Goal: Task Accomplishment & Management: Manage account settings

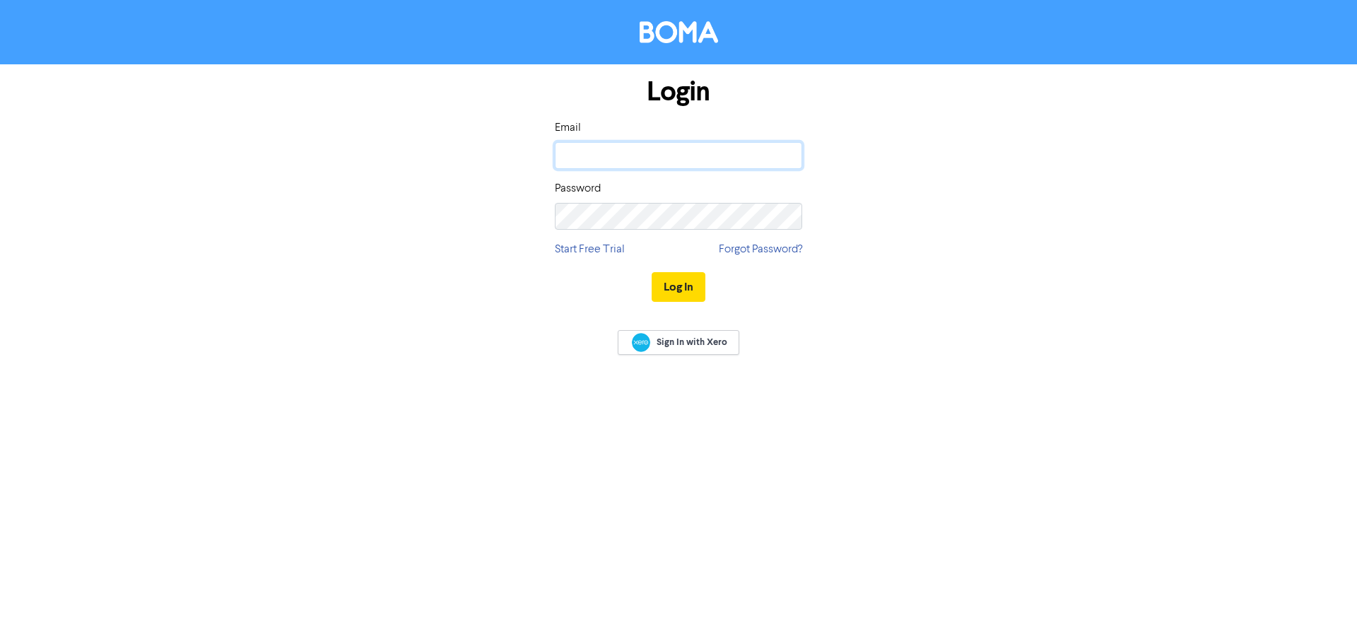
click at [618, 157] on input "email" at bounding box center [678, 155] width 247 height 27
type input "[PERSON_NAME][EMAIL_ADDRESS][DOMAIN_NAME]"
click at [686, 288] on button "Log In" at bounding box center [679, 287] width 54 height 30
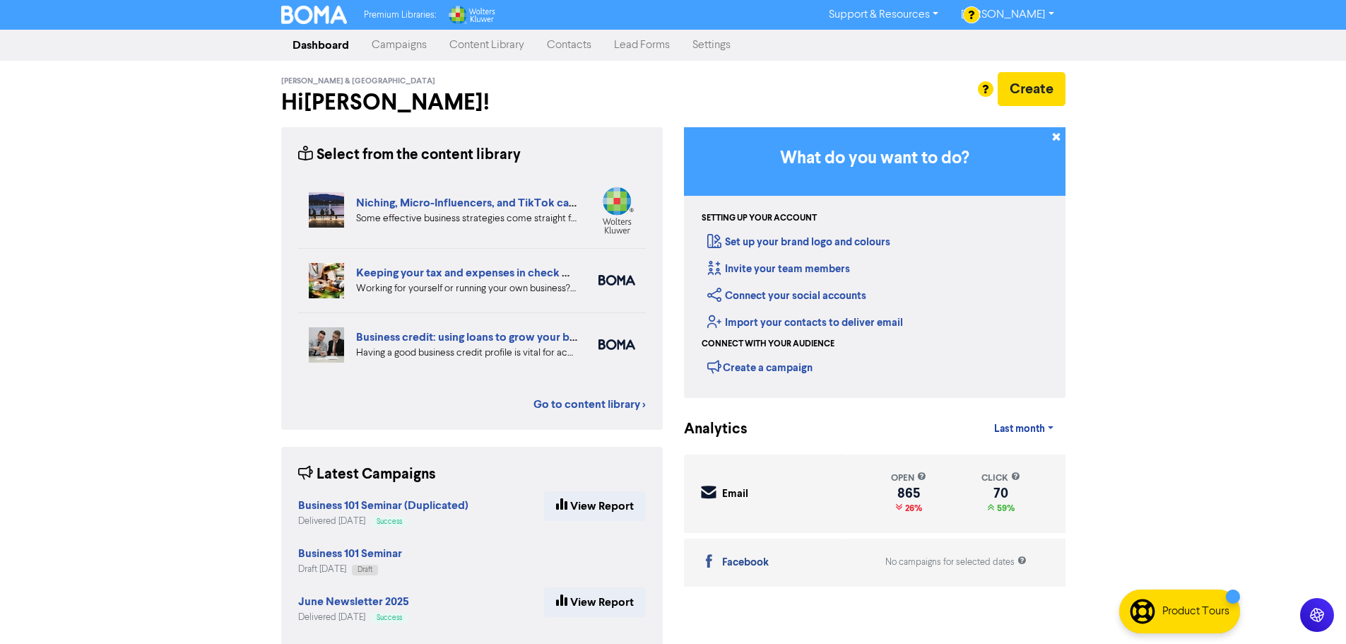
click at [572, 46] on link "Contacts" at bounding box center [569, 45] width 67 height 28
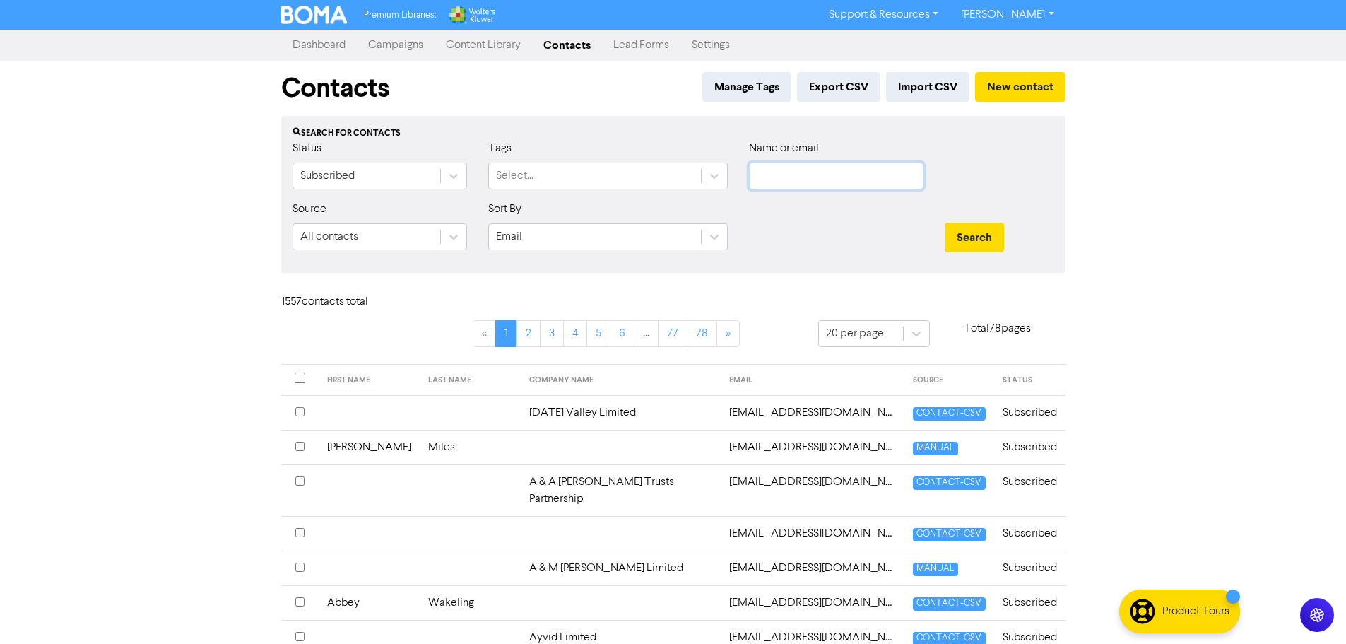
click at [777, 170] on input "text" at bounding box center [836, 176] width 175 height 27
click at [945, 223] on button "Search" at bounding box center [974, 238] width 59 height 30
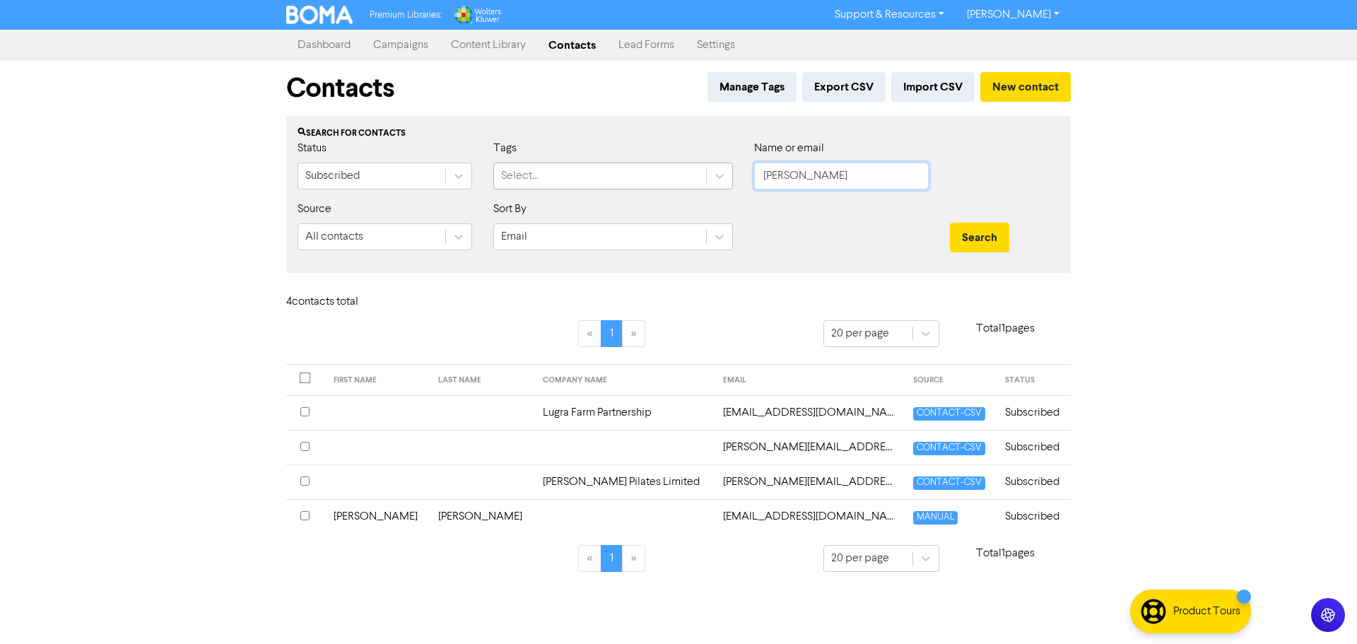
drag, startPoint x: 798, startPoint y: 177, endPoint x: 578, endPoint y: 136, distance: 223.4
click at [583, 165] on div "Status Subscribed Tags Select... Name or email [PERSON_NAME]" at bounding box center [678, 170] width 783 height 61
type input "[PERSON_NAME]"
click at [950, 223] on button "Search" at bounding box center [979, 238] width 59 height 30
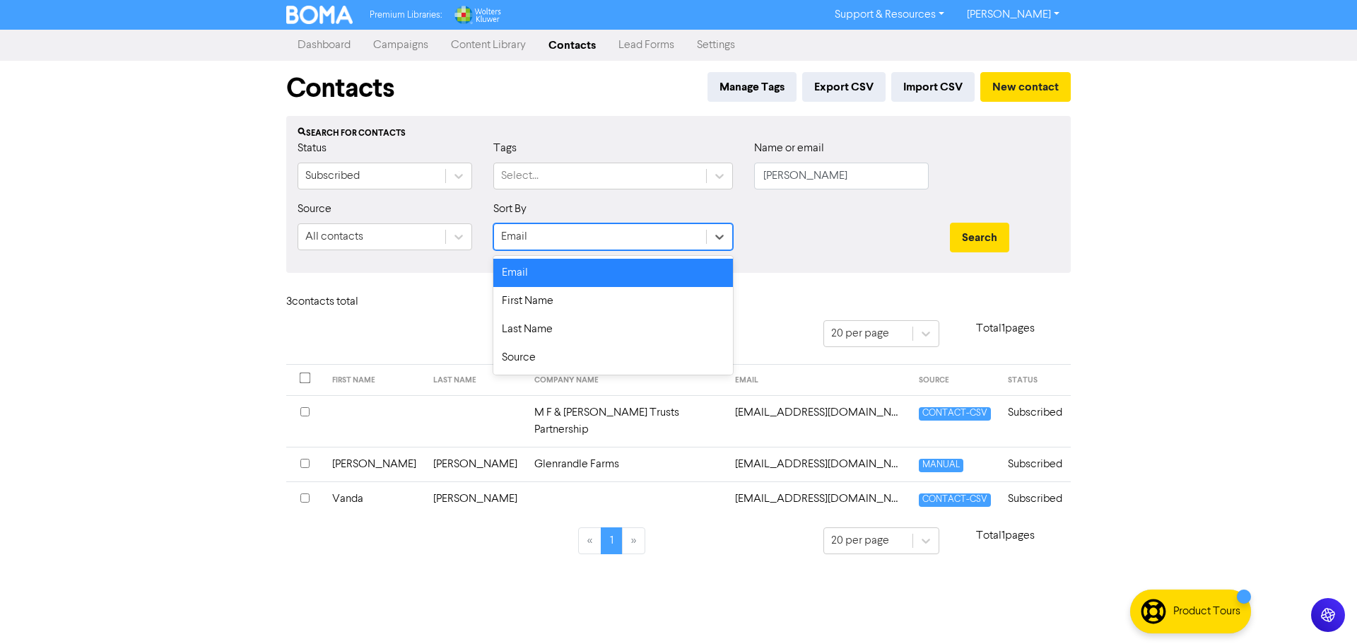
click at [551, 240] on div "Email" at bounding box center [600, 236] width 212 height 25
drag, startPoint x: 546, startPoint y: 302, endPoint x: 542, endPoint y: 290, distance: 12.7
click at [546, 302] on div "First Name" at bounding box center [613, 301] width 240 height 28
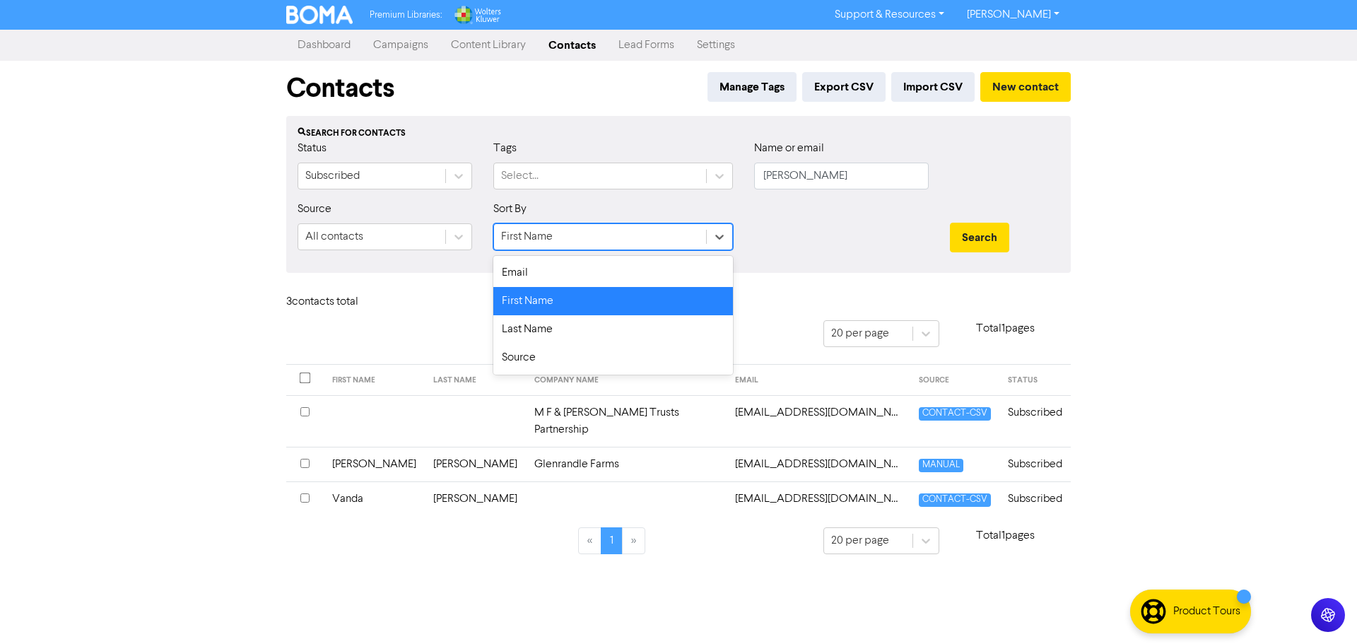
click at [523, 237] on div "First Name" at bounding box center [527, 236] width 52 height 17
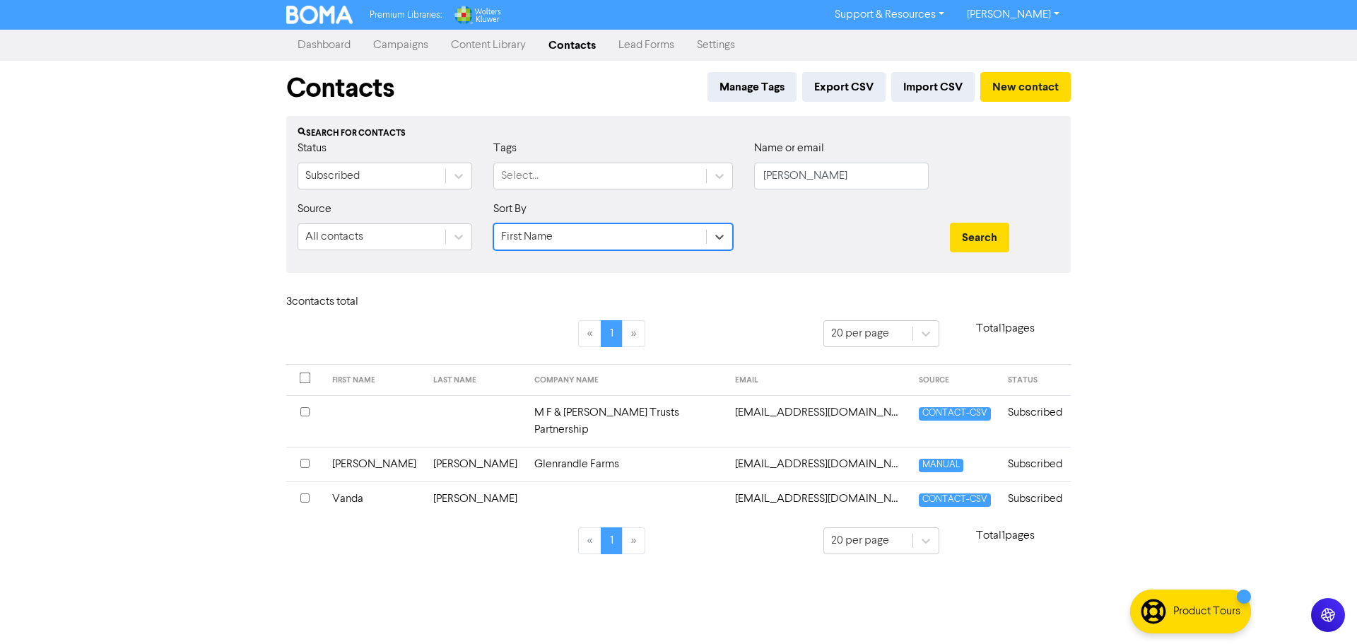
click at [524, 236] on div "First Name" at bounding box center [527, 236] width 52 height 17
type input "[PERSON_NAME]"
click at [950, 223] on button "Search" at bounding box center [979, 238] width 59 height 30
drag, startPoint x: 854, startPoint y: 185, endPoint x: 664, endPoint y: 187, distance: 189.4
click at [666, 187] on div "Status Subscribed Tags Select... Name or email [PERSON_NAME]" at bounding box center [678, 170] width 783 height 61
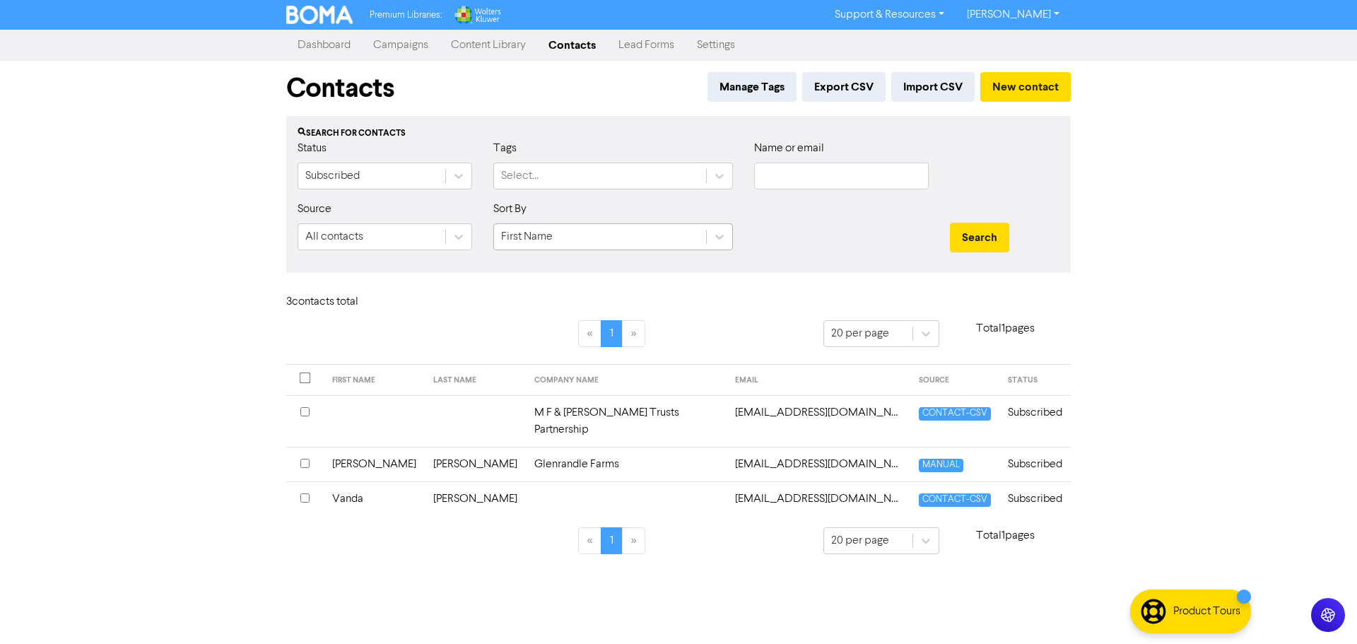
click at [567, 240] on div "First Name" at bounding box center [600, 236] width 212 height 25
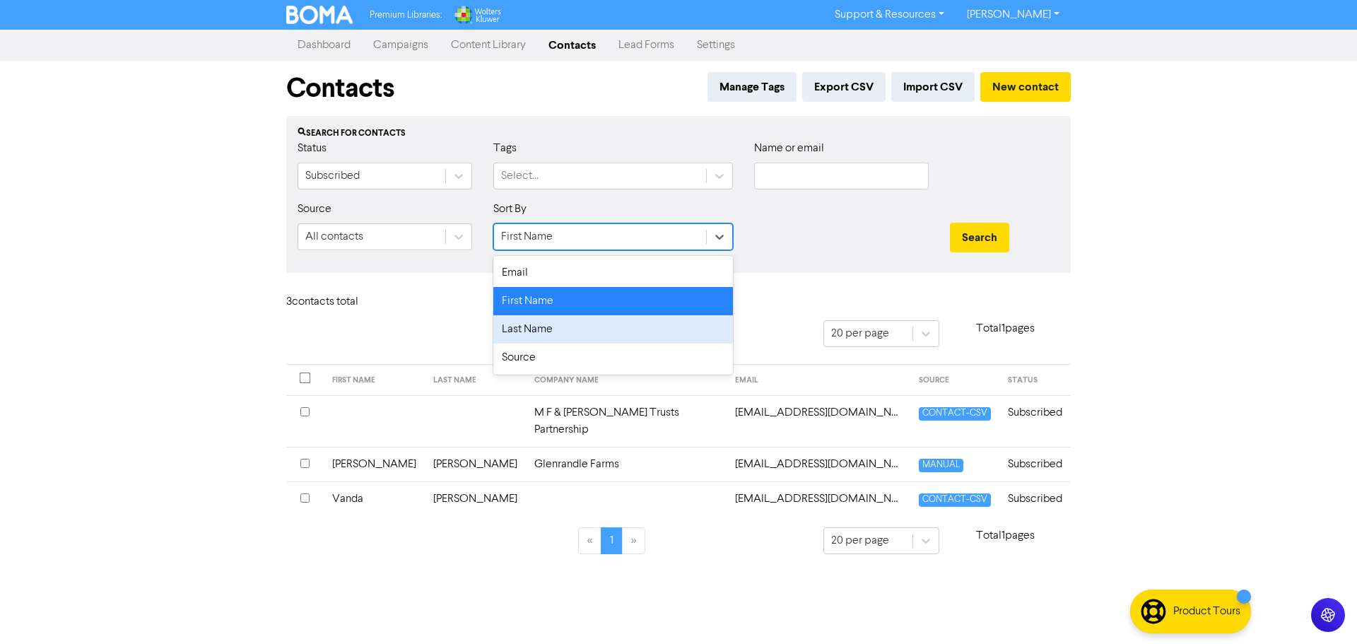
click at [513, 330] on div "Last Name" at bounding box center [613, 329] width 240 height 28
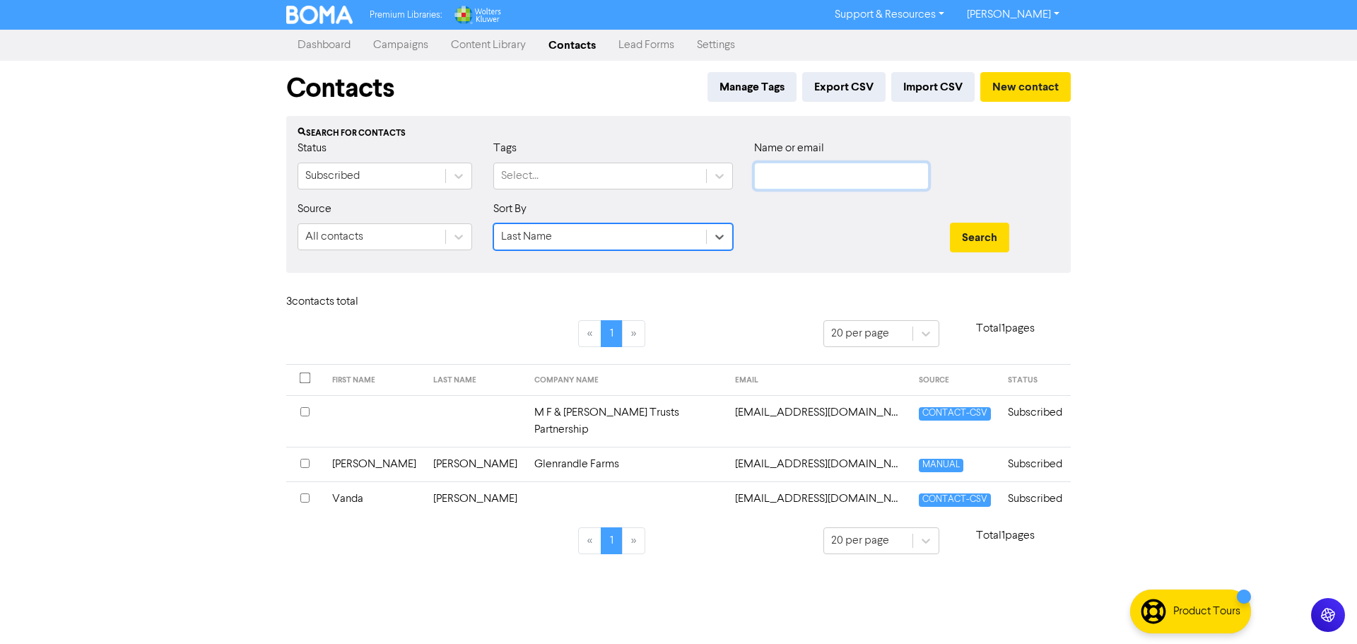
click at [804, 170] on input "text" at bounding box center [841, 176] width 175 height 27
click at [950, 223] on button "Search" at bounding box center [979, 238] width 59 height 30
click at [717, 235] on icon at bounding box center [719, 237] width 14 height 14
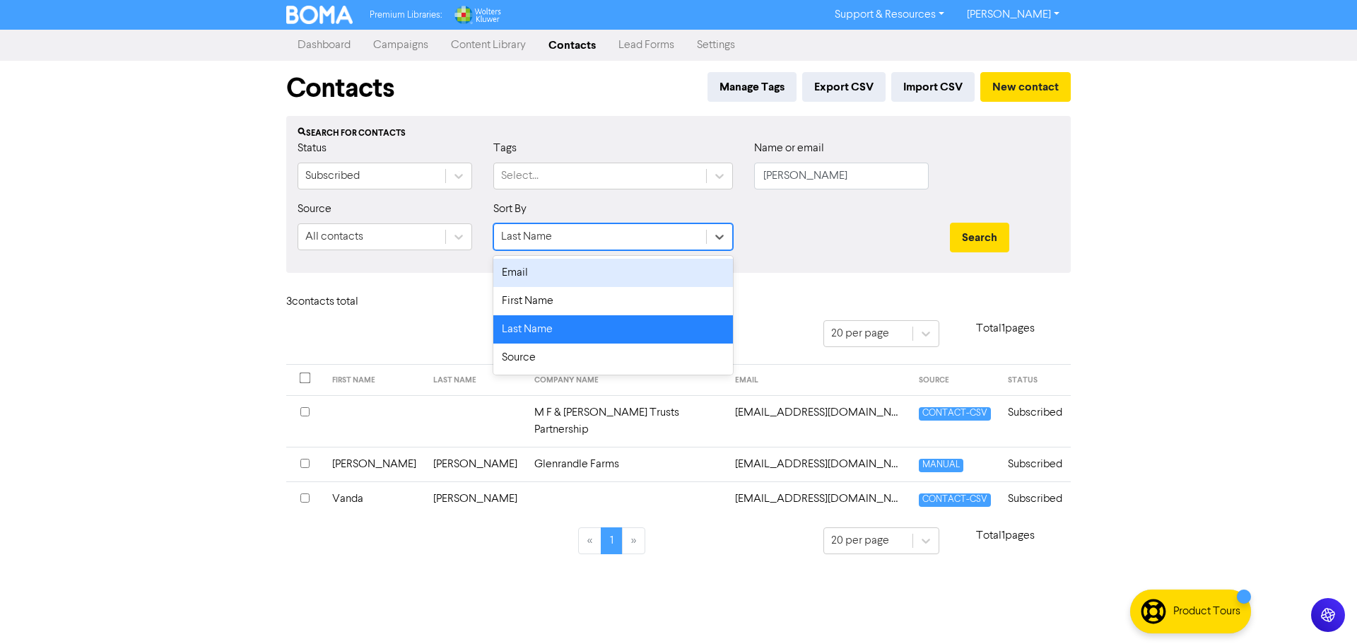
click at [575, 274] on div "Email" at bounding box center [613, 273] width 240 height 28
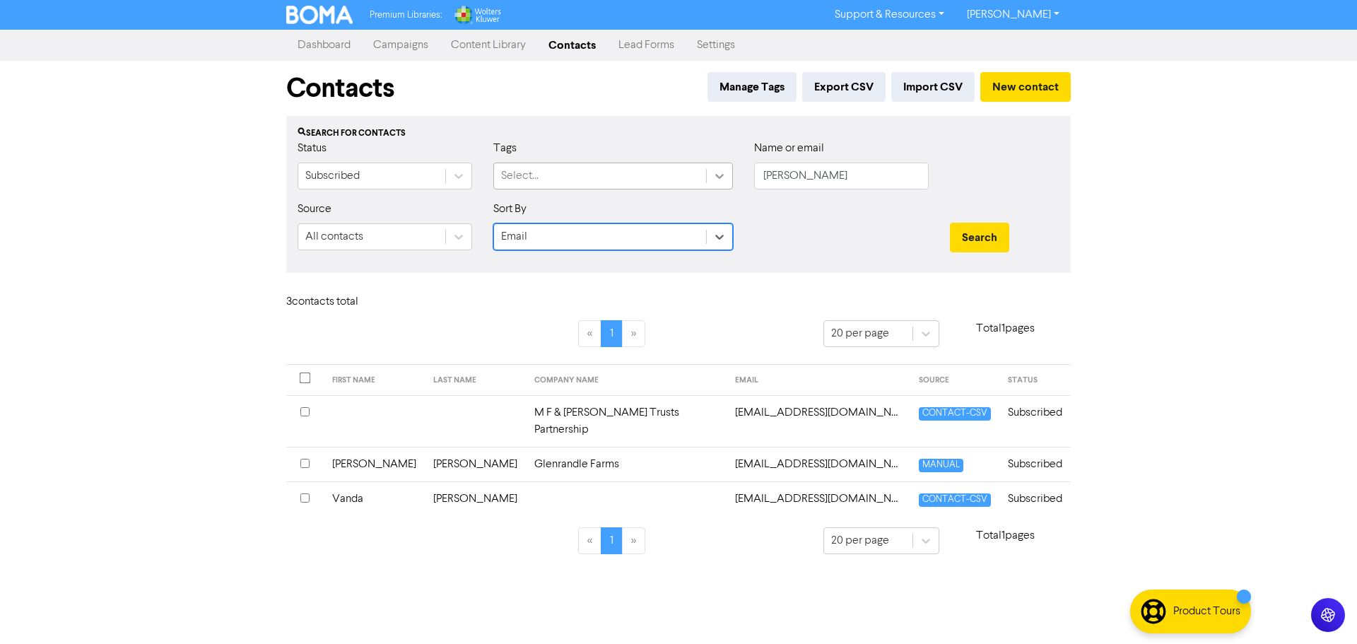
click at [722, 179] on icon at bounding box center [719, 176] width 14 height 14
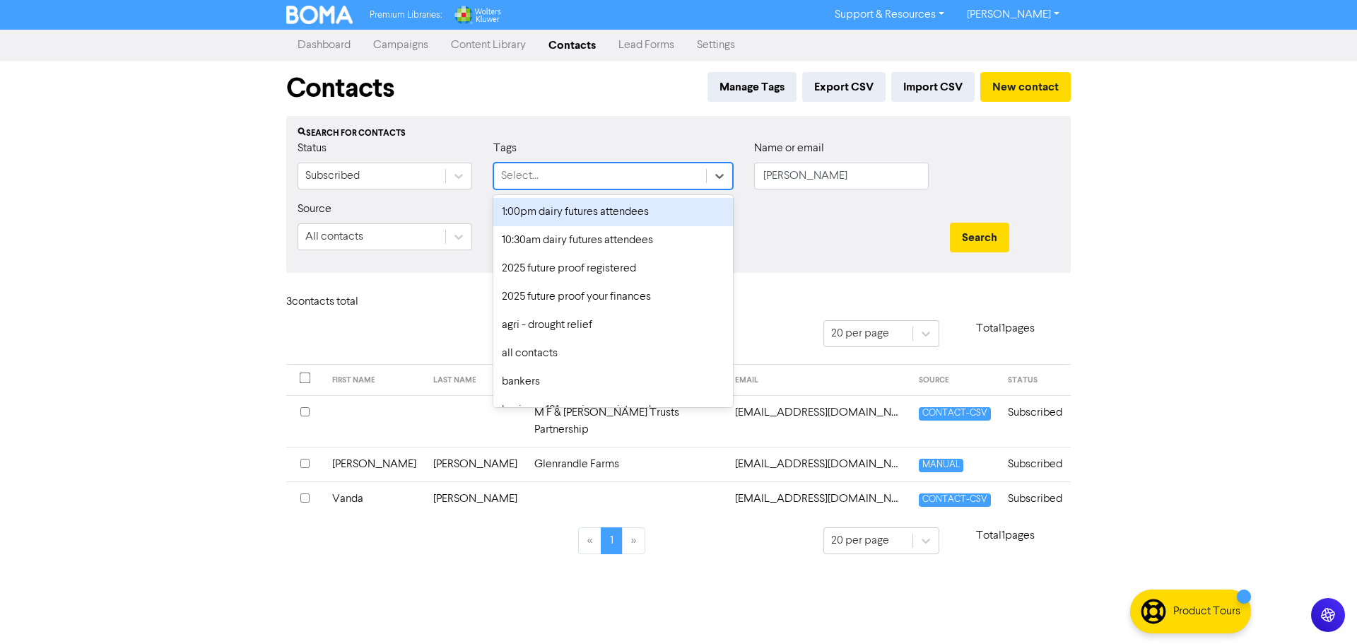
drag, startPoint x: 804, startPoint y: 210, endPoint x: 789, endPoint y: 203, distance: 17.1
click at [801, 208] on div at bounding box center [841, 231] width 196 height 61
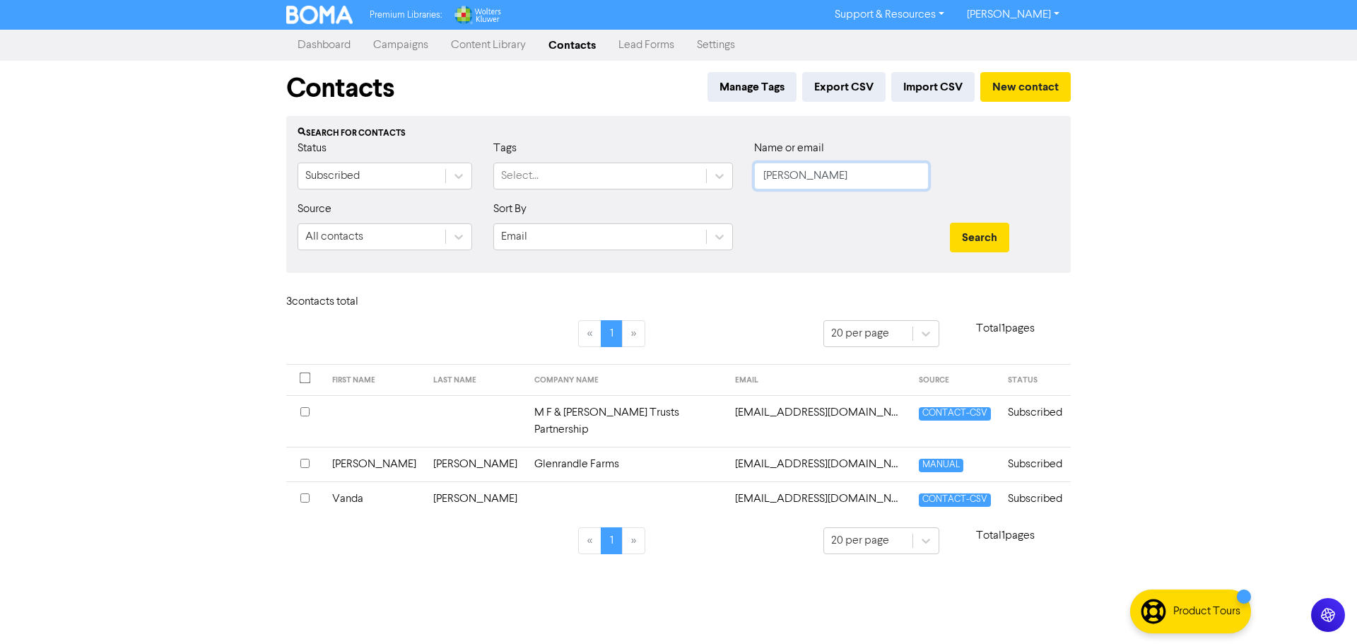
click at [821, 172] on input "[PERSON_NAME]" at bounding box center [841, 176] width 175 height 27
drag, startPoint x: 826, startPoint y: 175, endPoint x: 666, endPoint y: 175, distance: 159.7
click at [668, 176] on div "Status Subscribed Tags Select... Name or email [PERSON_NAME]" at bounding box center [678, 170] width 783 height 61
paste input "[EMAIL_ADDRESS][DOMAIN_NAME]"
type input "[EMAIL_ADDRESS][DOMAIN_NAME]"
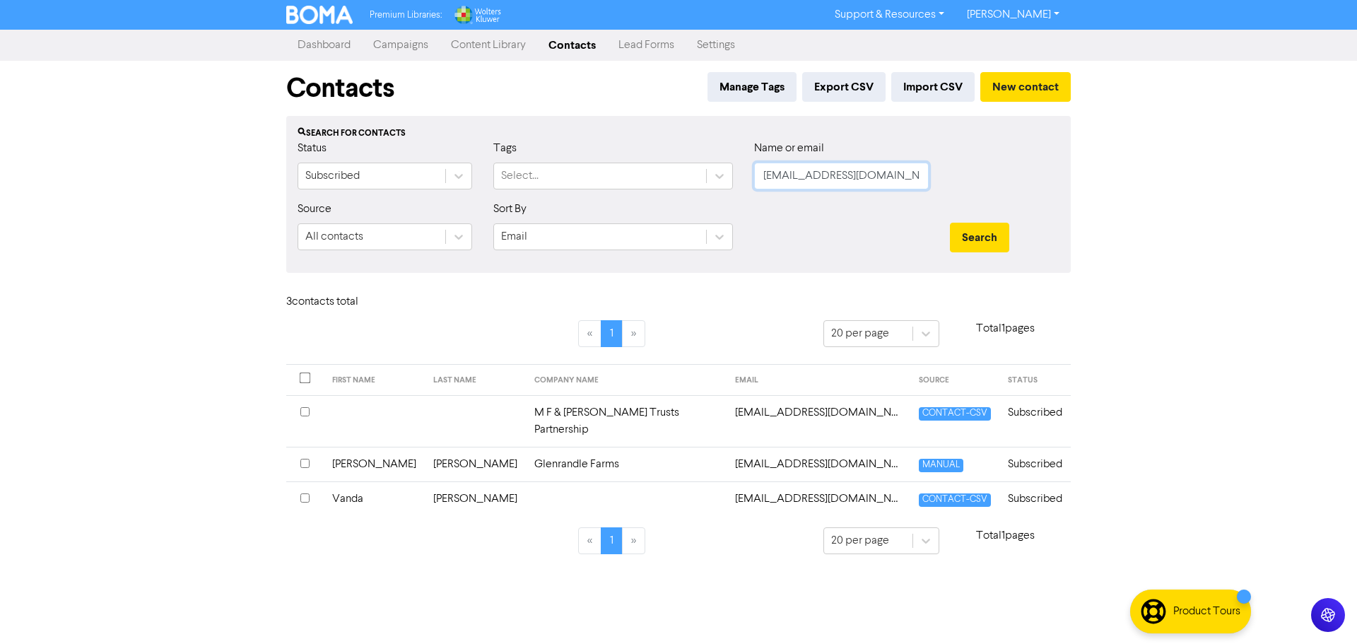
click at [950, 223] on button "Search" at bounding box center [979, 238] width 59 height 30
